Goal: Task Accomplishment & Management: Manage account settings

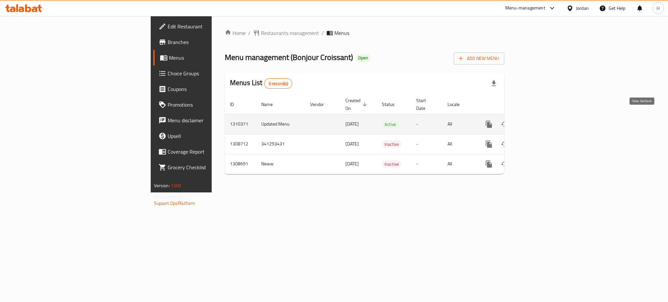
click at [540, 120] on icon "enhanced table" at bounding box center [536, 124] width 8 height 8
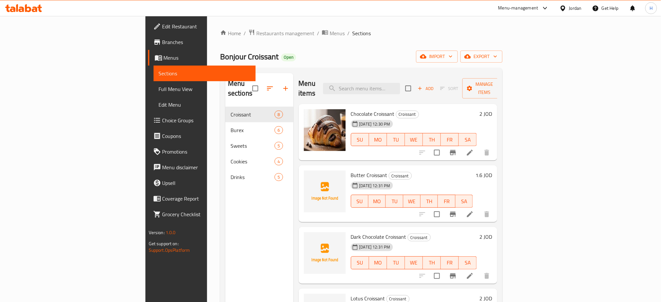
click at [225, 215] on div "Menu sections Croissant 8 Burex 6 Sweets 5 Cookies 4 Drinks 5" at bounding box center [259, 224] width 68 height 302
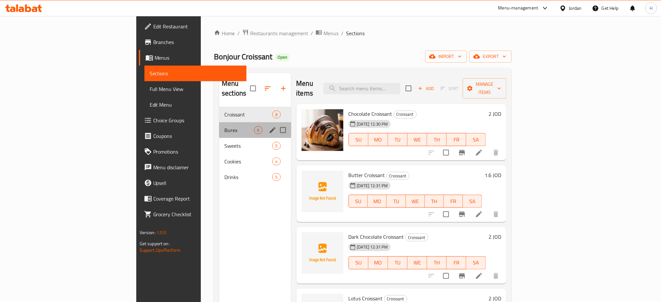
click at [219, 128] on div "Burex 6" at bounding box center [255, 130] width 72 height 16
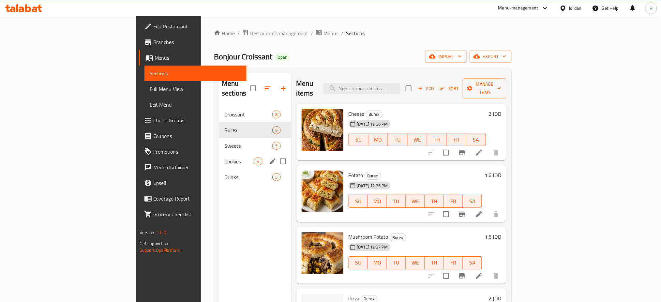
click at [219, 159] on div "Cookies 4" at bounding box center [255, 162] width 72 height 16
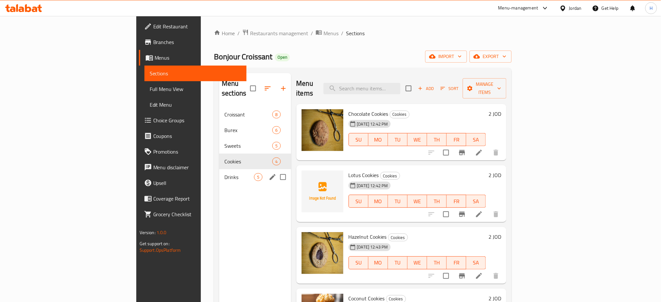
click at [219, 174] on div "Drinks 5" at bounding box center [255, 177] width 72 height 16
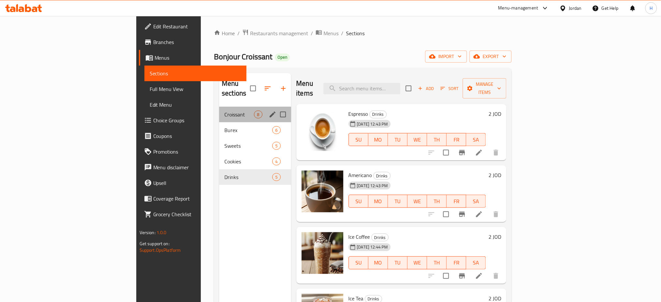
click at [219, 107] on div "Croissant 8" at bounding box center [255, 115] width 72 height 16
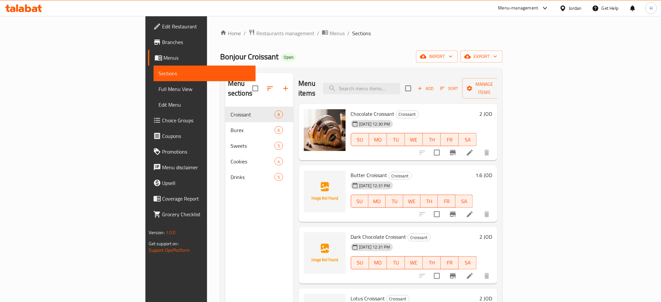
click at [164, 54] on span "Menus" at bounding box center [207, 58] width 87 height 8
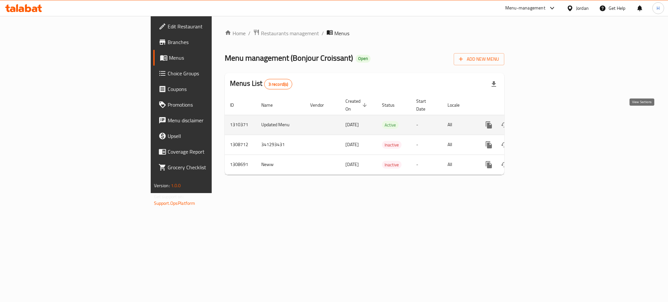
click at [540, 121] on icon "enhanced table" at bounding box center [536, 125] width 8 height 8
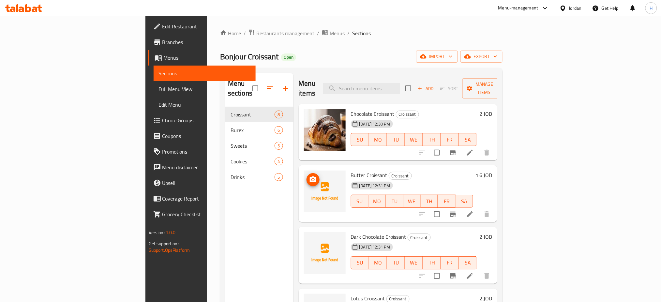
click at [225, 217] on div "Menu sections Croissant 8 Burex 6 Sweets 5 Cookies 4 Drinks 5" at bounding box center [259, 224] width 68 height 302
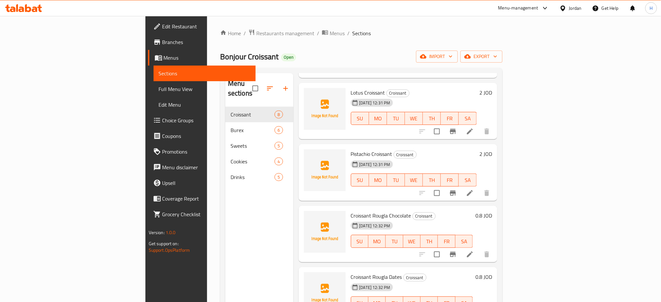
scroll to position [91, 0]
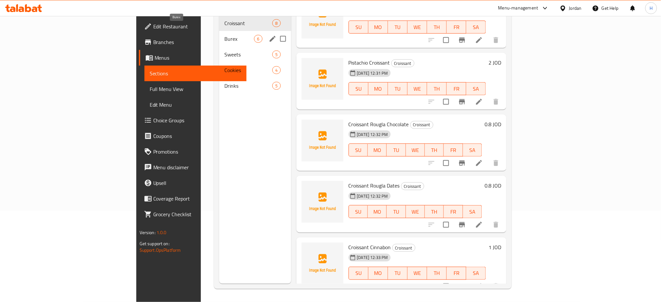
click at [224, 35] on span "Burex" at bounding box center [239, 39] width 30 height 8
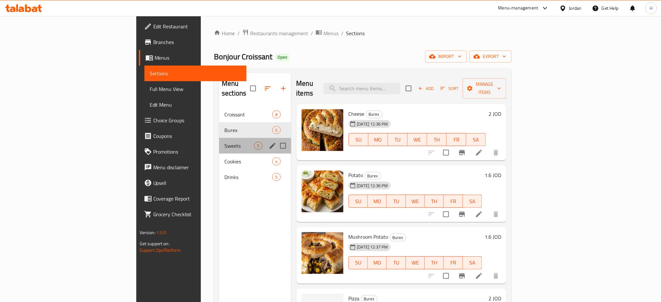
click at [219, 144] on div "Sweets 5" at bounding box center [255, 146] width 72 height 16
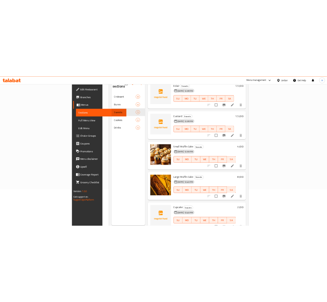
scroll to position [91, 0]
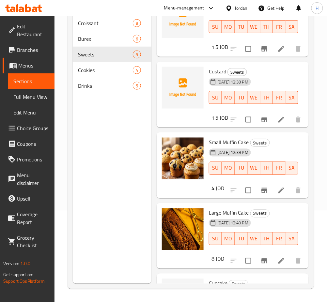
click at [31, 62] on span "Menus" at bounding box center [33, 66] width 31 height 8
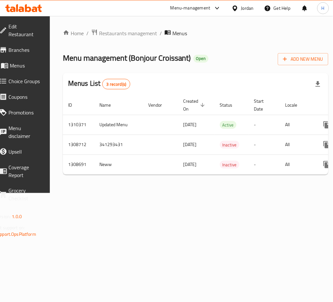
click at [294, 175] on td "All" at bounding box center [298, 165] width 34 height 20
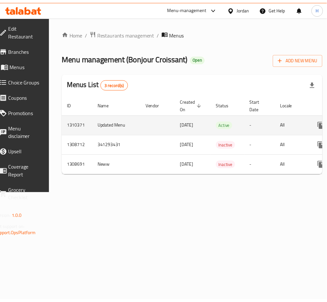
scroll to position [0, 72]
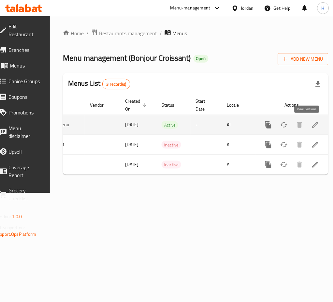
click at [313, 125] on icon "enhanced table" at bounding box center [316, 125] width 6 height 6
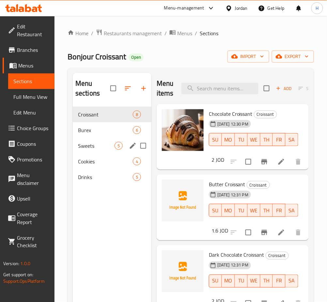
click at [98, 150] on div "Sweets 5" at bounding box center [112, 146] width 79 height 16
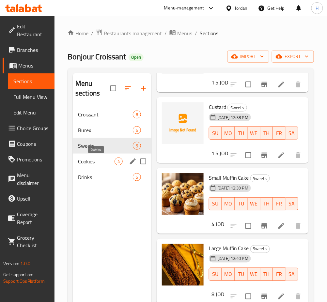
click at [100, 163] on span "Cookies" at bounding box center [96, 162] width 37 height 8
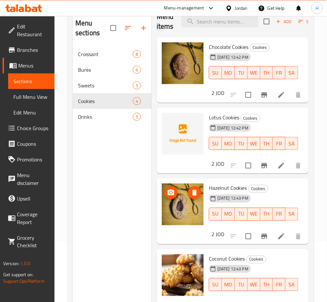
scroll to position [91, 0]
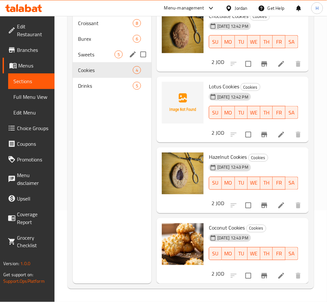
click at [107, 52] on span "Sweets" at bounding box center [96, 55] width 37 height 8
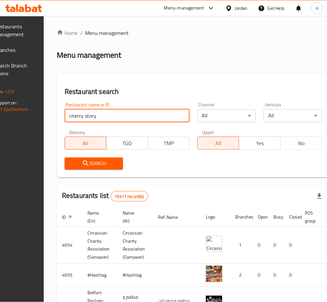
type input "cherry story"
click button "Search" at bounding box center [94, 164] width 58 height 12
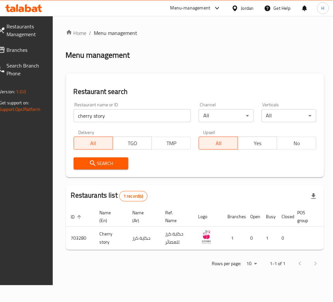
drag, startPoint x: 285, startPoint y: 249, endPoint x: 330, endPoint y: 253, distance: 45.2
click at [285, 250] on td "0" at bounding box center [285, 238] width 16 height 23
click at [283, 250] on div "ID sorted ascending Name (En) Name (Ar) Ref. Name Logo Branches Open Busy Close…" at bounding box center [195, 228] width 259 height 43
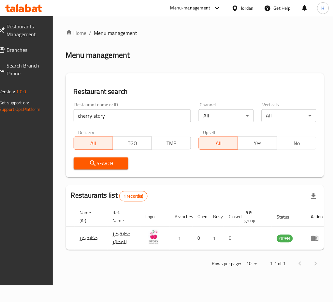
scroll to position [0, 64]
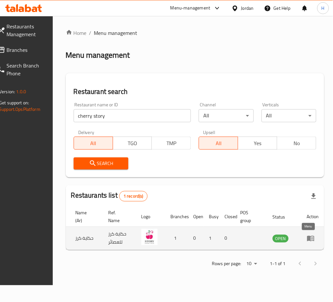
click at [308, 238] on icon "enhanced table" at bounding box center [311, 239] width 7 height 6
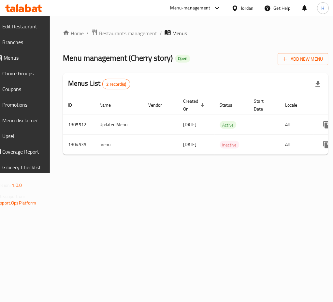
scroll to position [0, 72]
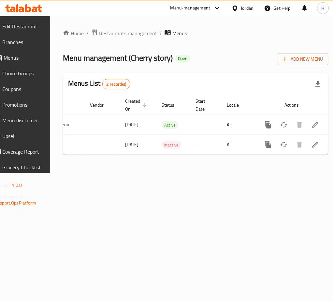
click at [35, 44] on span "Branches" at bounding box center [22, 42] width 40 height 8
